Goal: Task Accomplishment & Management: Use online tool/utility

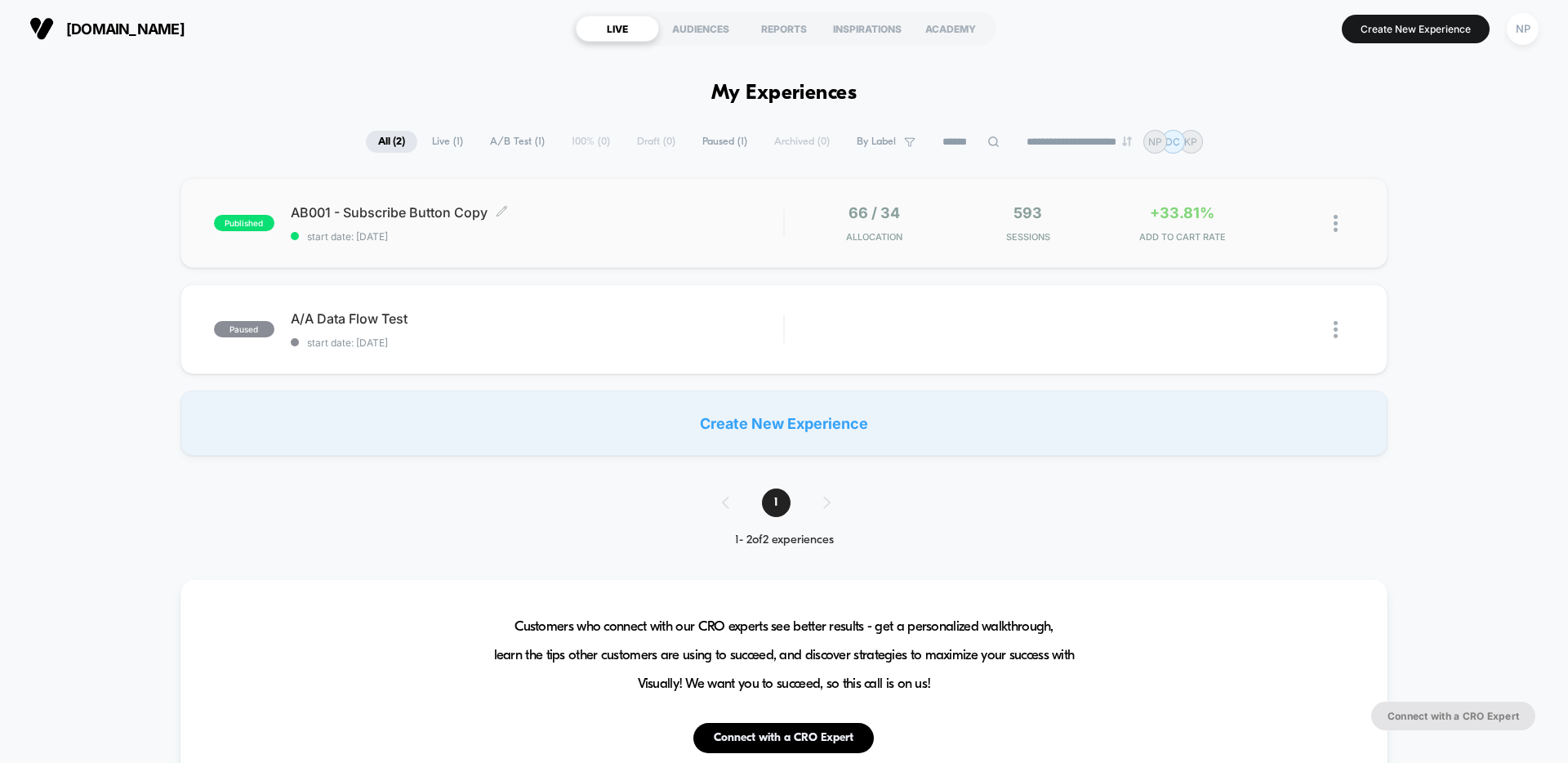
click at [626, 240] on span "start date: [DATE]" at bounding box center [537, 235] width 493 height 12
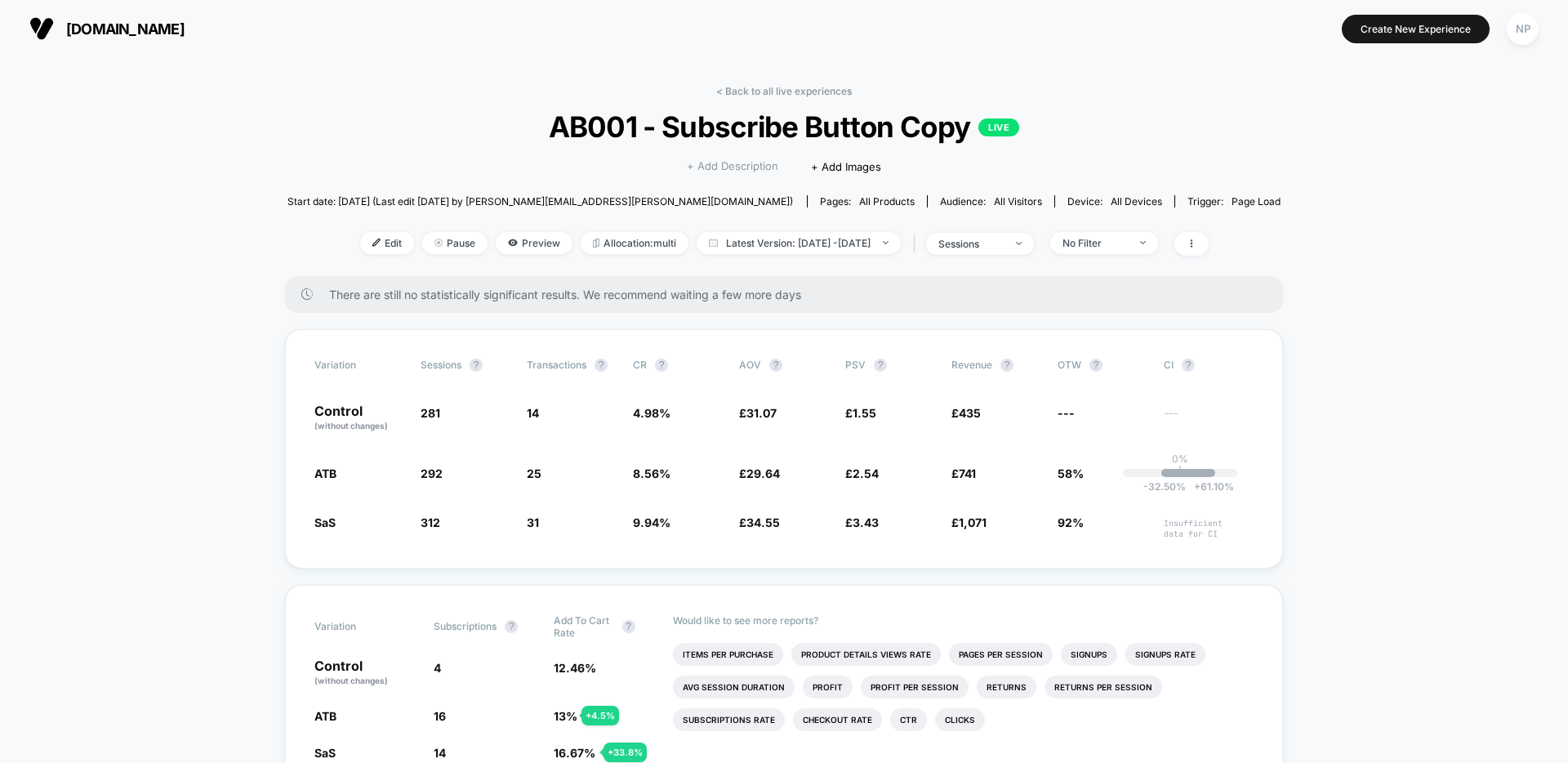
click at [731, 169] on span "+ Add Description" at bounding box center [732, 166] width 91 height 16
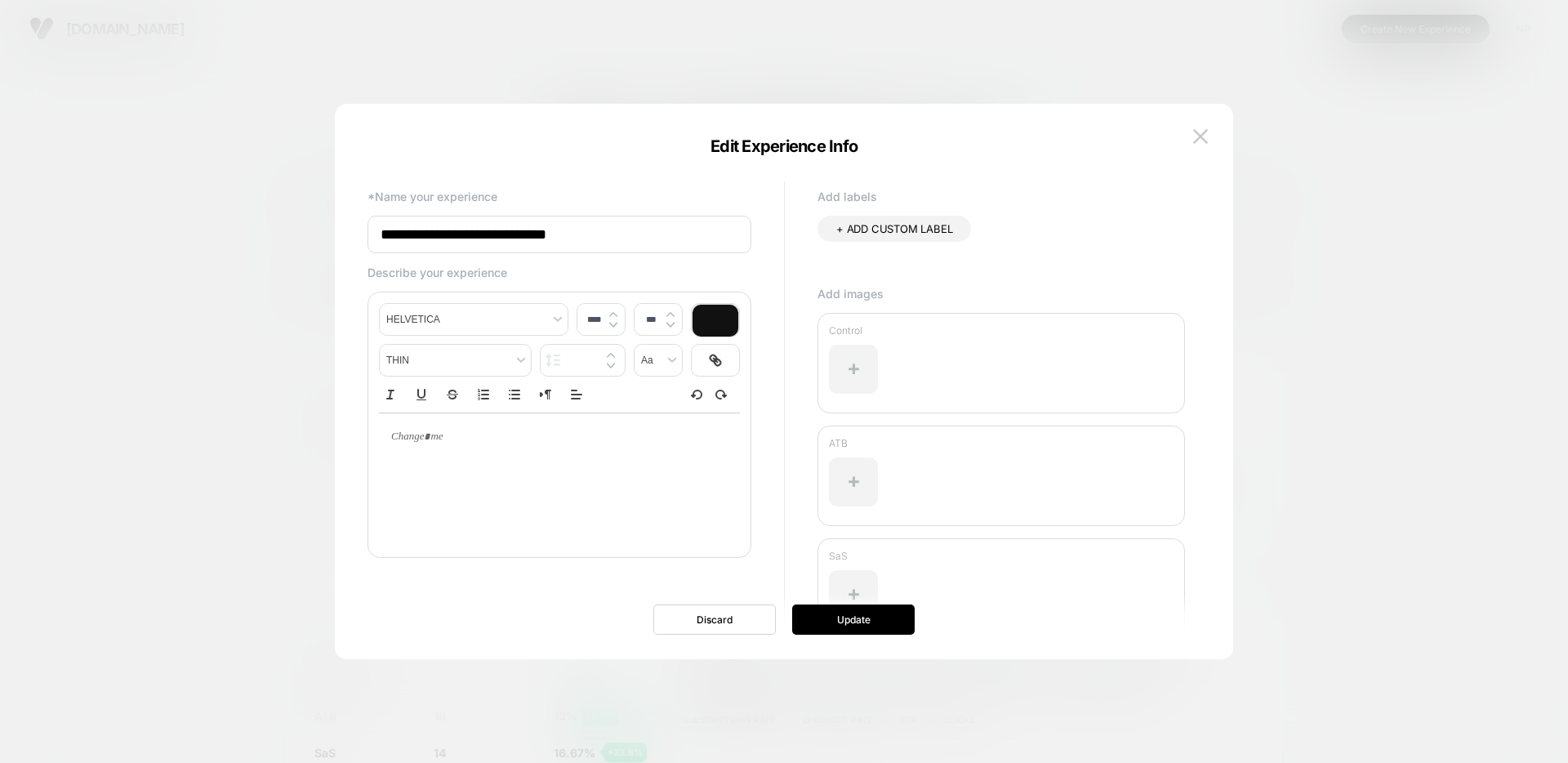
click at [857, 228] on span "+ ADD CUSTOM LABEL" at bounding box center [894, 229] width 116 height 13
type input "****"
click at [953, 232] on icon at bounding box center [950, 230] width 15 height 15
drag, startPoint x: 622, startPoint y: 237, endPoint x: 288, endPoint y: 237, distance: 334.0
click at [288, 237] on body "[DOMAIN_NAME] [URL][DOMAIN_NAME] Create New Experience NP [DOMAIN_NAME] < Back …" at bounding box center [784, 382] width 1568 height 763
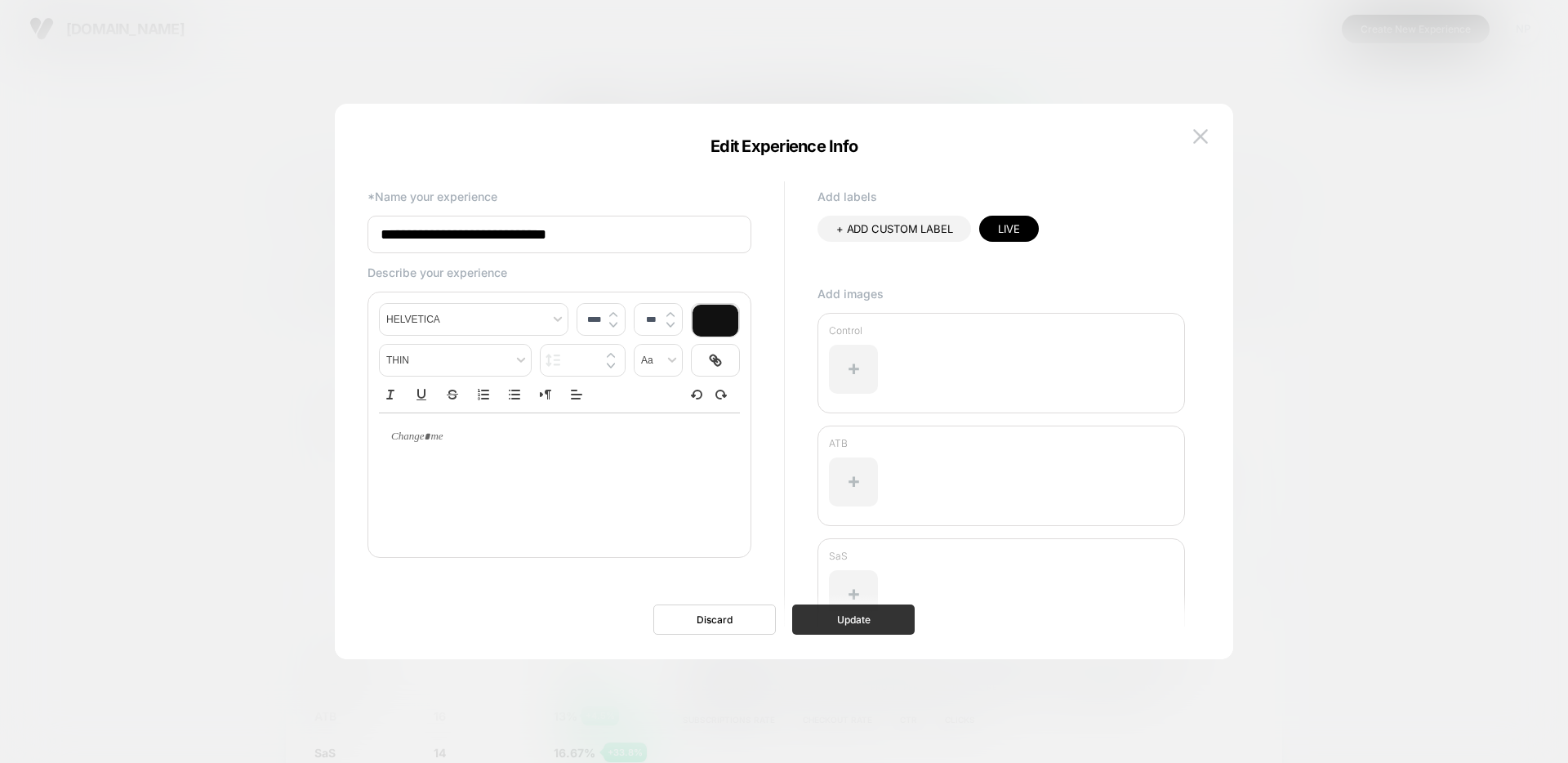
click at [826, 609] on button "Update" at bounding box center [854, 619] width 122 height 30
